Goal: Use online tool/utility: Utilize a website feature to perform a specific function

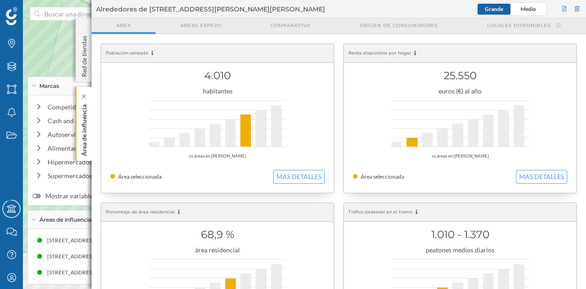
click at [83, 115] on p "Área de influencia" at bounding box center [84, 128] width 9 height 55
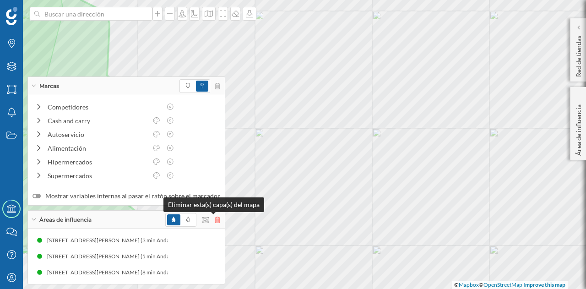
click at [215, 222] on icon at bounding box center [217, 220] width 5 height 6
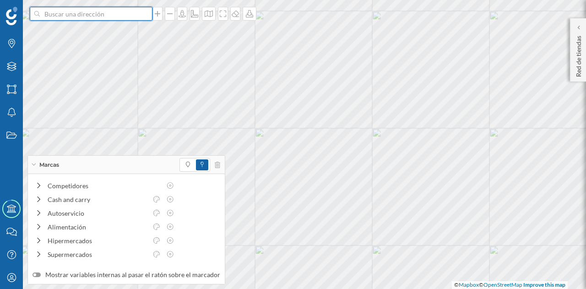
click at [90, 14] on input at bounding box center [91, 14] width 103 height 14
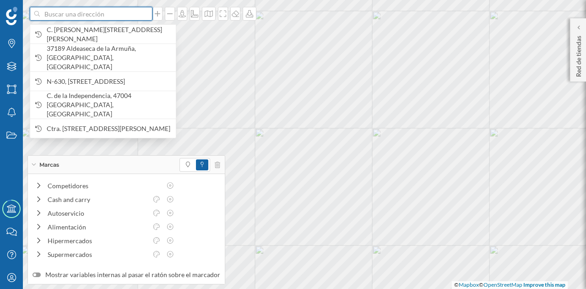
paste input "C. de la Comisión Europea, s/n, 37008 [GEOGRAPHIC_DATA]"
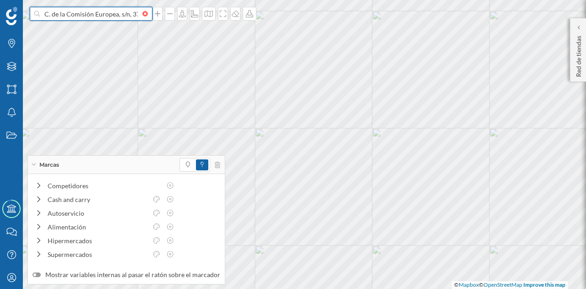
scroll to position [0, 40]
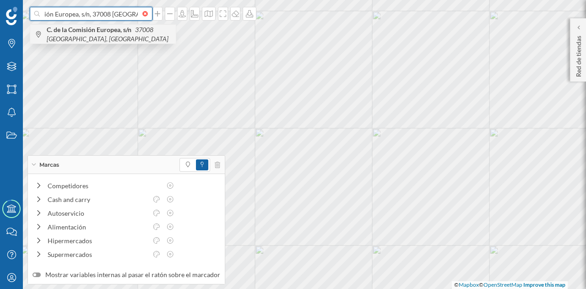
type input "C. de la Comisión Europea, s/n, 37008 [GEOGRAPHIC_DATA]"
click at [108, 35] on span "C. de la Comisión Europea, s/n 37008 [GEOGRAPHIC_DATA], [GEOGRAPHIC_DATA]" at bounding box center [109, 34] width 125 height 18
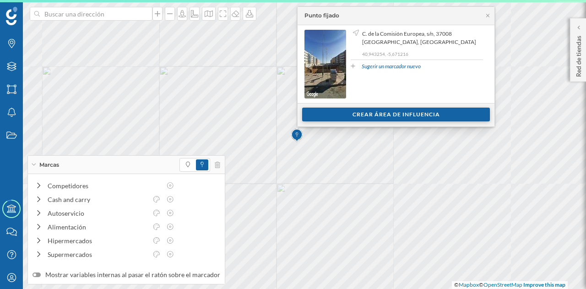
click at [317, 110] on div "Crear área de influencia" at bounding box center [396, 115] width 188 height 14
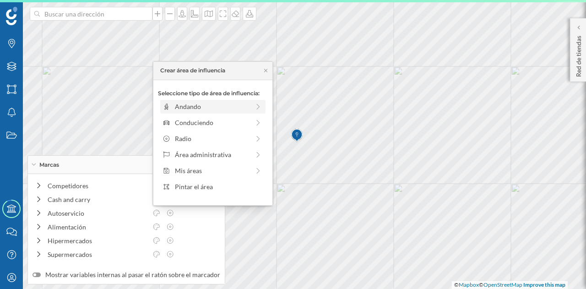
click at [210, 105] on div "Andando" at bounding box center [212, 107] width 75 height 10
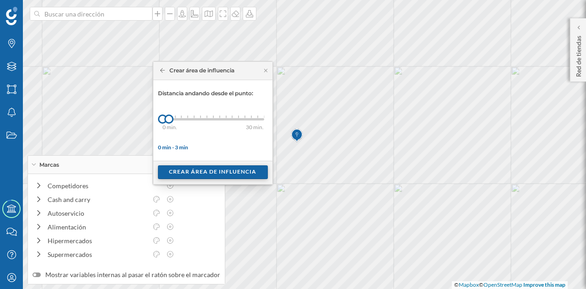
click at [184, 170] on div "Crear área de influencia" at bounding box center [213, 172] width 110 height 14
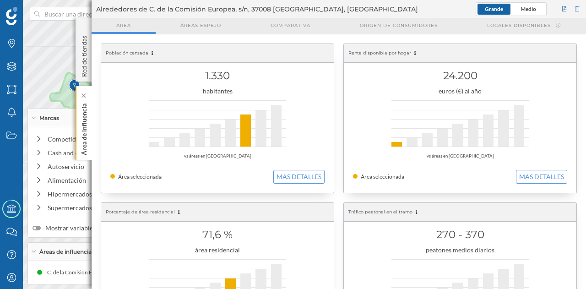
click at [79, 120] on div "Área de influencia" at bounding box center [84, 123] width 16 height 74
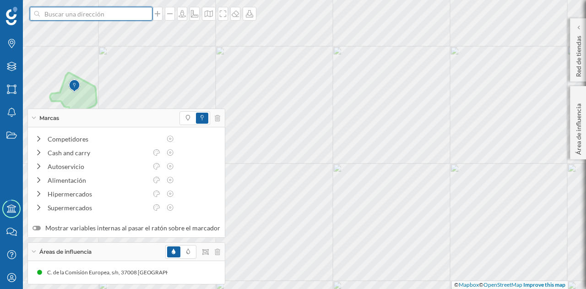
click at [55, 16] on input at bounding box center [91, 14] width 103 height 14
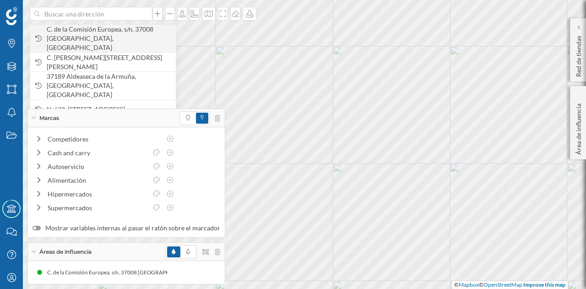
drag, startPoint x: 55, startPoint y: 16, endPoint x: 46, endPoint y: 35, distance: 20.9
click at [46, 35] on div "C. de la Comisión Europea, s/n, 37008 [GEOGRAPHIC_DATA], [GEOGRAPHIC_DATA]" at bounding box center [103, 38] width 146 height 28
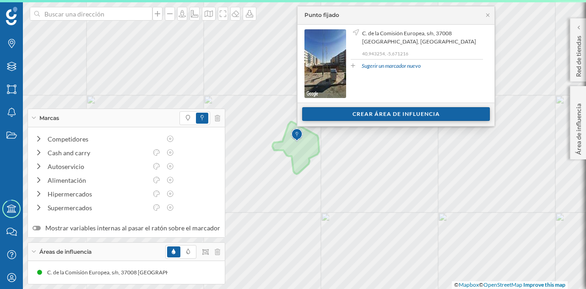
click at [319, 111] on div "Crear área de influencia" at bounding box center [396, 114] width 188 height 14
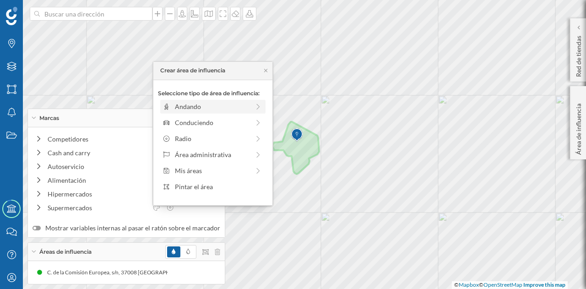
click at [212, 107] on div "Andando" at bounding box center [212, 107] width 75 height 10
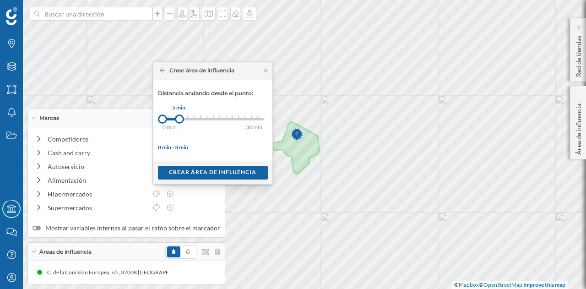
drag, startPoint x: 169, startPoint y: 117, endPoint x: 179, endPoint y: 120, distance: 10.3
click at [179, 120] on div at bounding box center [179, 119] width 9 height 9
click at [197, 171] on div "Crear área de influencia" at bounding box center [213, 172] width 110 height 14
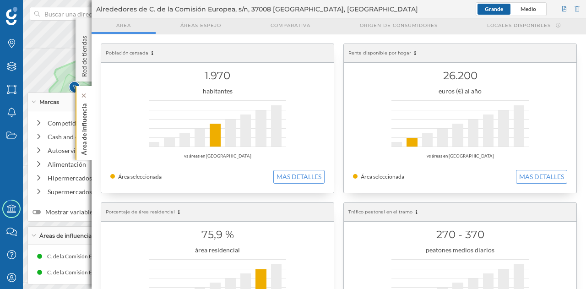
click at [80, 107] on p "Área de influencia" at bounding box center [84, 127] width 9 height 55
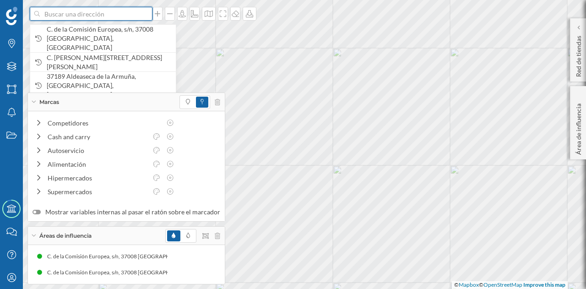
click at [62, 18] on input at bounding box center [91, 14] width 103 height 14
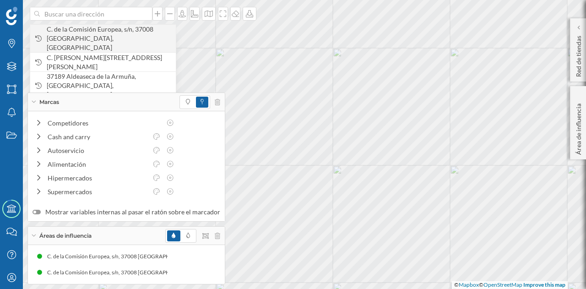
click at [66, 33] on span "C. de la Comisión Europea, s/n, 37008 [GEOGRAPHIC_DATA], [GEOGRAPHIC_DATA]" at bounding box center [109, 38] width 125 height 27
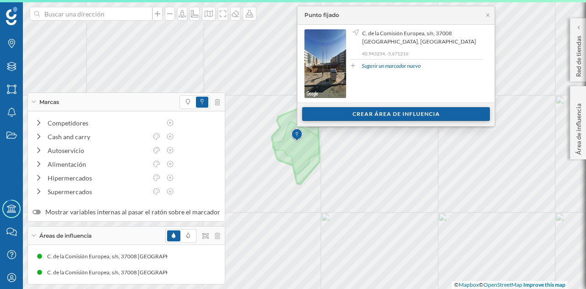
click at [304, 113] on div "Crear área de influencia" at bounding box center [396, 114] width 188 height 14
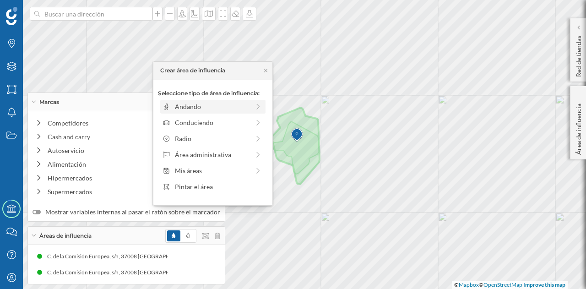
click at [194, 103] on div "Andando" at bounding box center [212, 107] width 75 height 10
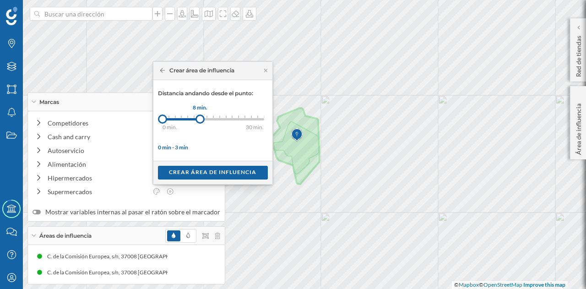
drag, startPoint x: 166, startPoint y: 120, endPoint x: 200, endPoint y: 119, distance: 33.5
click at [200, 119] on div at bounding box center [200, 119] width 9 height 9
click at [197, 169] on div "Crear área de influencia" at bounding box center [213, 172] width 110 height 14
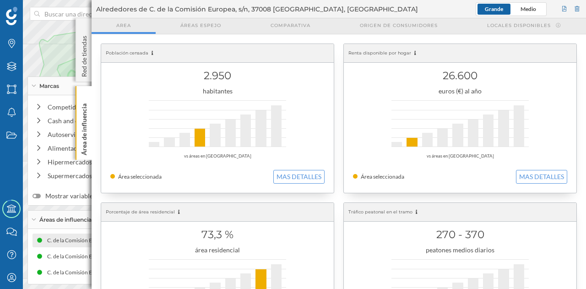
click at [60, 240] on div "C. de la Comisión Europea, s/n, 37008 [GEOGRAPHIC_DATA], [GEOGRAPHIC_DATA] (3 m…" at bounding box center [166, 240] width 250 height 9
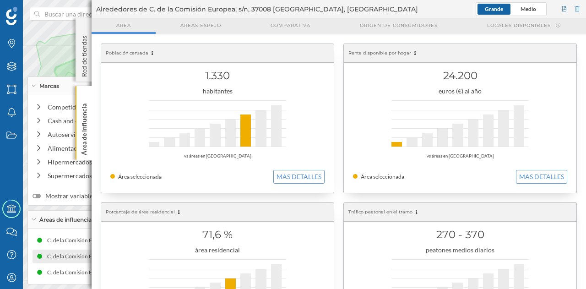
click at [70, 260] on div "C. de la Comisión Europea, s/n, 37008 [GEOGRAPHIC_DATA], [GEOGRAPHIC_DATA] (5 m…" at bounding box center [169, 256] width 250 height 9
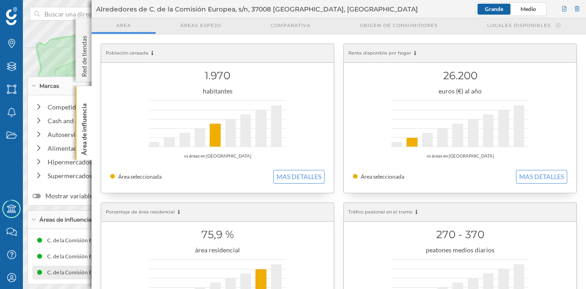
click at [70, 278] on div "C. de la Comisión Europea, s/n, 37008 [GEOGRAPHIC_DATA], [GEOGRAPHIC_DATA] (8 m…" at bounding box center [127, 273] width 188 height 14
click at [85, 138] on p "Área de influencia" at bounding box center [84, 127] width 9 height 55
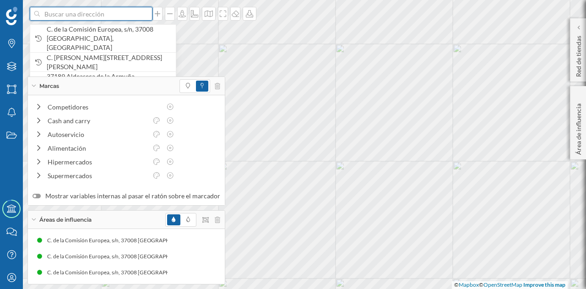
click at [82, 10] on input at bounding box center [91, 14] width 103 height 14
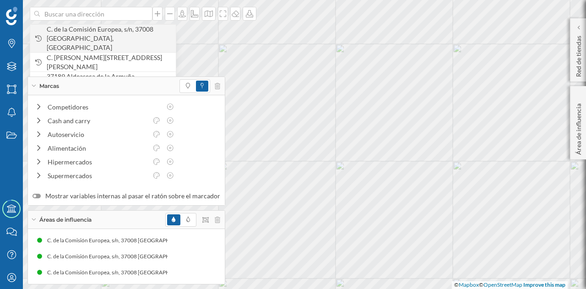
click at [99, 39] on span "C. de la Comisión Europea, s/n, 37008 [GEOGRAPHIC_DATA], [GEOGRAPHIC_DATA]" at bounding box center [109, 38] width 125 height 27
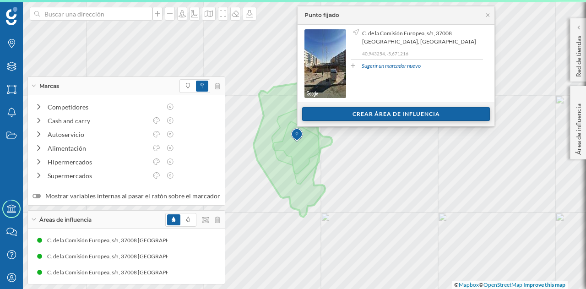
click at [350, 107] on div "Crear área de influencia" at bounding box center [396, 114] width 188 height 14
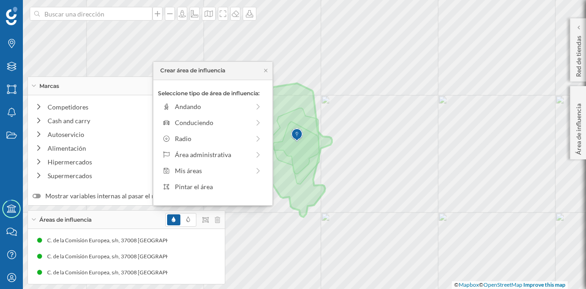
click at [224, 129] on div "Seleccione tipo de área de influencia: Andando Conduciendo Radio Área administr…" at bounding box center [212, 142] width 119 height 125
click at [234, 120] on div "Conduciendo" at bounding box center [212, 123] width 75 height 10
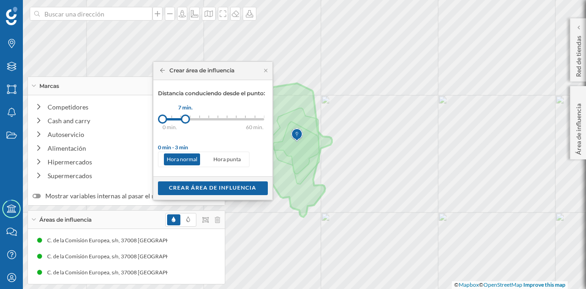
drag, startPoint x: 172, startPoint y: 120, endPoint x: 186, endPoint y: 122, distance: 13.5
click at [186, 122] on div at bounding box center [185, 119] width 9 height 9
click at [204, 188] on div "Crear área de influencia" at bounding box center [213, 188] width 110 height 14
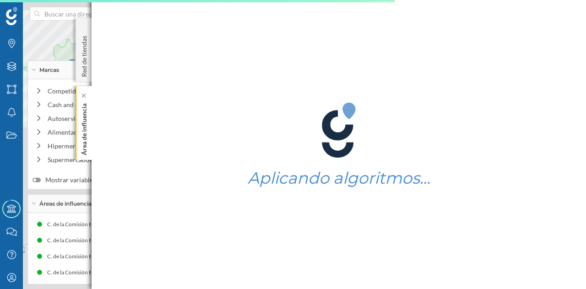
click at [80, 120] on p "Área de influencia" at bounding box center [84, 127] width 9 height 55
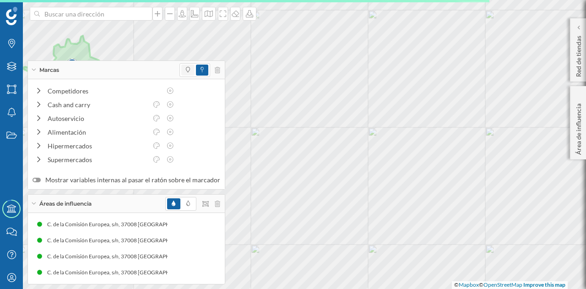
click at [181, 70] on span at bounding box center [187, 70] width 13 height 11
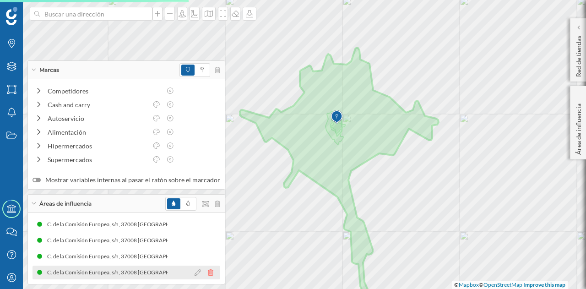
click at [208, 274] on icon at bounding box center [210, 272] width 5 height 6
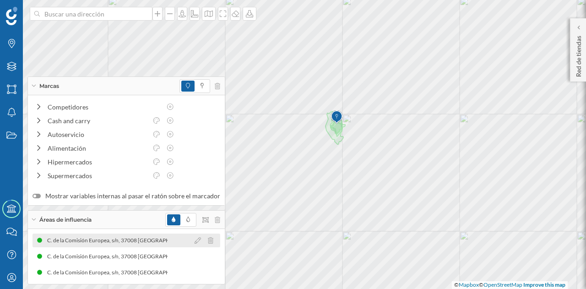
click at [157, 240] on div "C. de la Comisión Europea, s/n, 37008 [GEOGRAPHIC_DATA], [GEOGRAPHIC_DATA] (3 m…" at bounding box center [169, 240] width 250 height 9
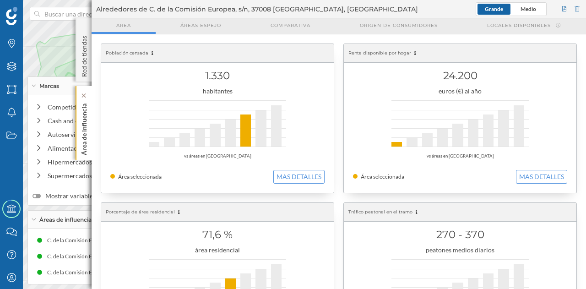
click at [87, 133] on p "Área de influencia" at bounding box center [84, 127] width 9 height 55
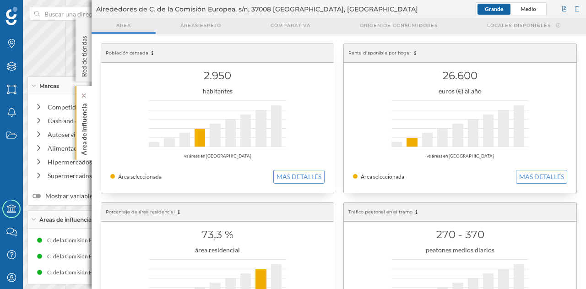
click at [77, 126] on div "Área de influencia" at bounding box center [84, 123] width 16 height 74
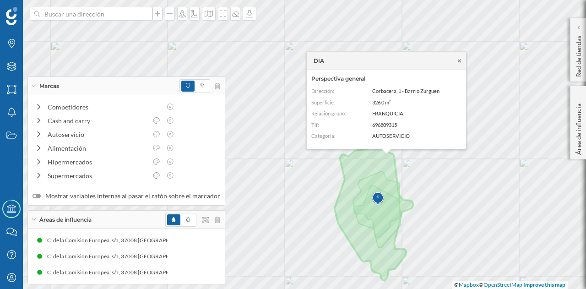
click at [459, 62] on icon at bounding box center [459, 60] width 7 height 5
